Goal: Check status

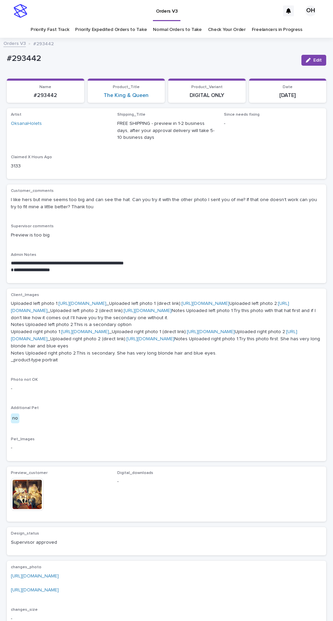
click at [227, 26] on link "Check Your Order" at bounding box center [227, 30] width 38 height 16
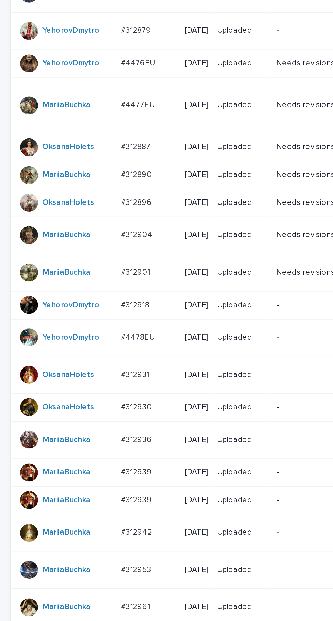
scroll to position [215, 0]
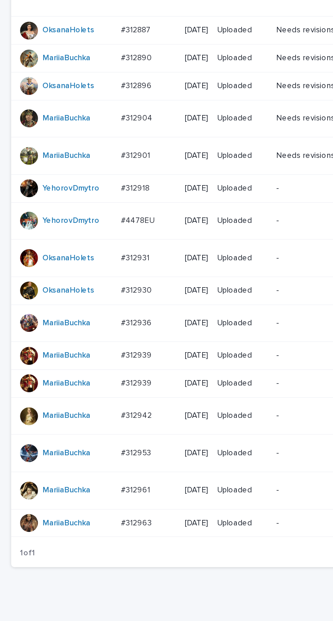
click at [88, 402] on td "#312930 #312930" at bounding box center [90, 393] width 39 height 17
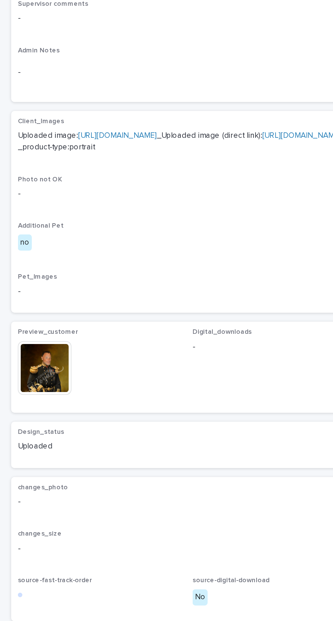
click at [35, 456] on img at bounding box center [27, 441] width 33 height 33
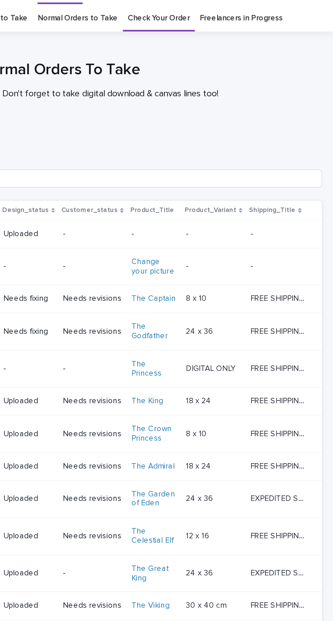
click at [280, 34] on link "Freelancers in Progress" at bounding box center [277, 30] width 51 height 16
